Goal: Navigation & Orientation: Find specific page/section

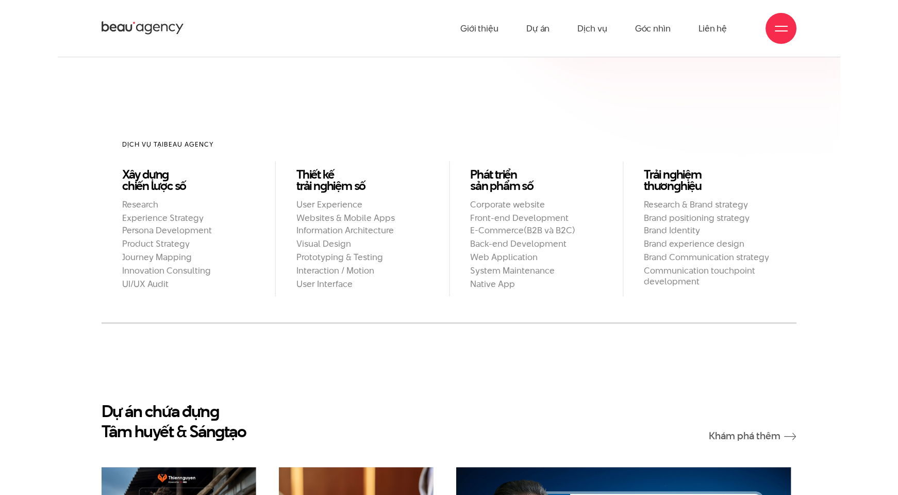
scroll to position [972, 0]
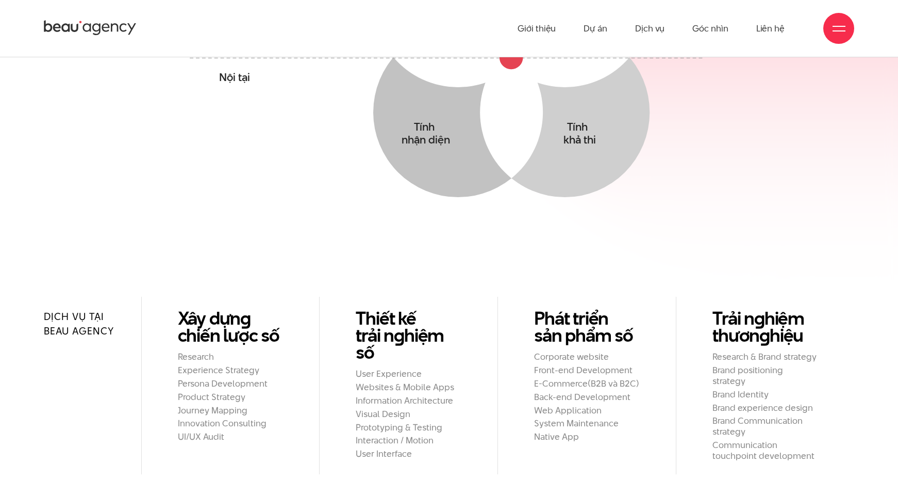
click at [688, 202] on icon "Mong muốn Thấu hiểu mong muốn yếu tố tác động & Hành vi của khách hàng Tiềm năn…" at bounding box center [449, 55] width 533 height 410
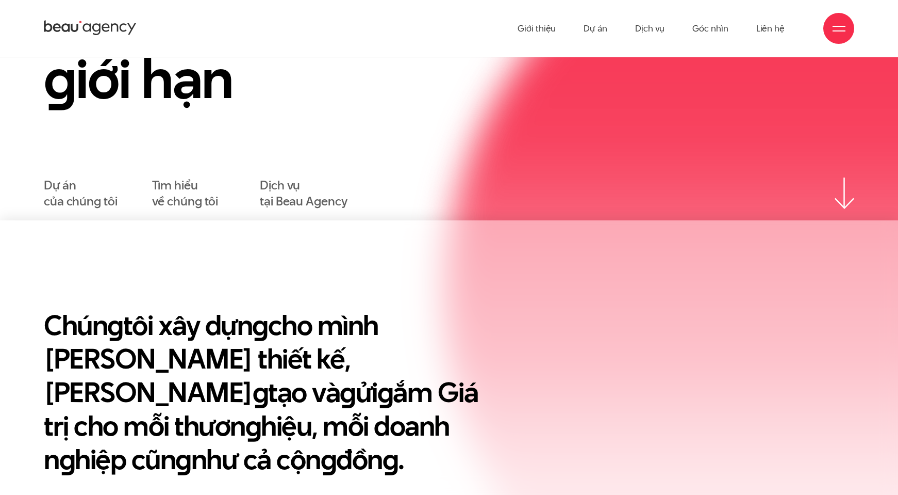
scroll to position [0, 0]
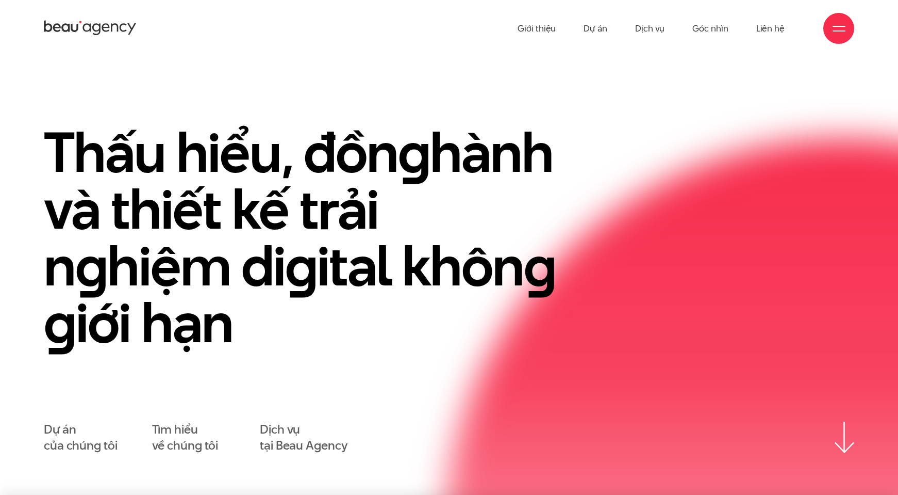
click at [364, 153] on h1 "Thấu hiểu, đồn g hành và thiết kế trải n g hiệm di g ital khôn g g iới hạn" at bounding box center [310, 237] width 532 height 227
click at [479, 162] on h1 "Thấu hiểu, đồn g hành và thiết kế trải n g hiệm di g ital khôn g g iới hạn" at bounding box center [310, 237] width 532 height 227
click at [369, 124] on h1 "Thấu hiểu, đồn g hành và thiết kế trải n g hiệm di g ital khôn g g iới hạn" at bounding box center [310, 237] width 532 height 227
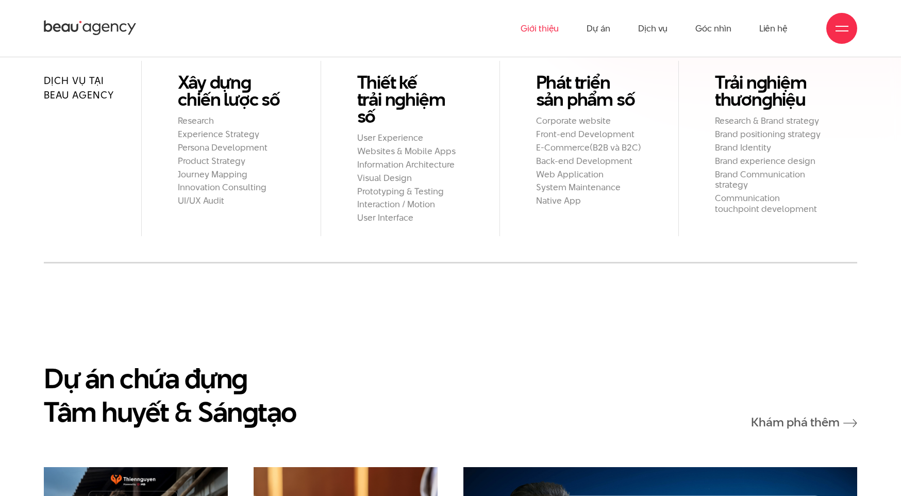
scroll to position [1122, 0]
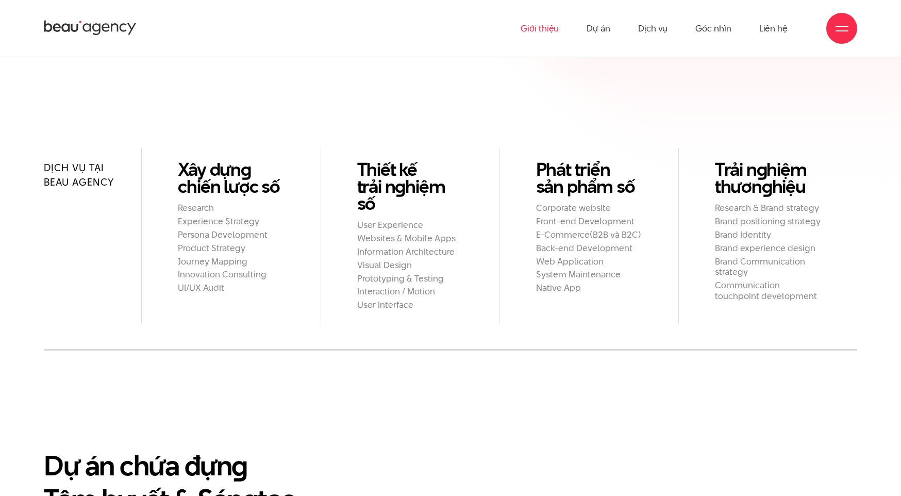
click at [538, 23] on link "Giới thiệu" at bounding box center [540, 28] width 38 height 57
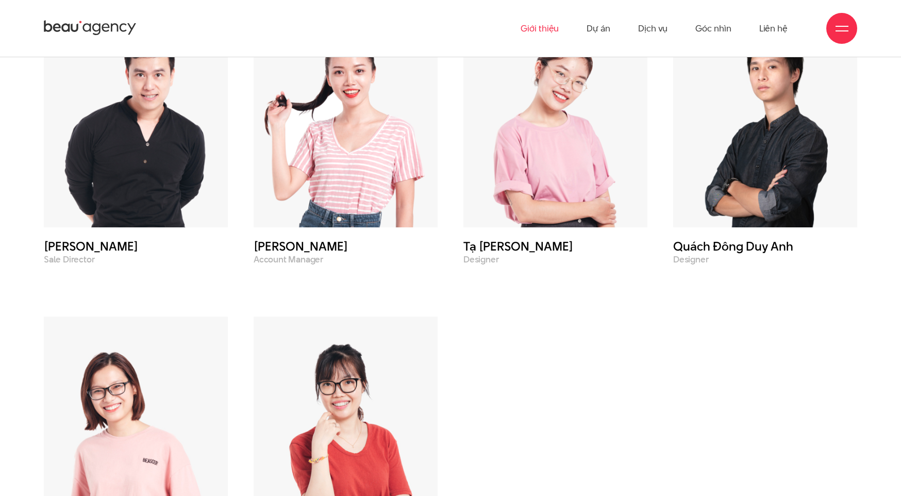
scroll to position [4276, 0]
